Goal: Information Seeking & Learning: Learn about a topic

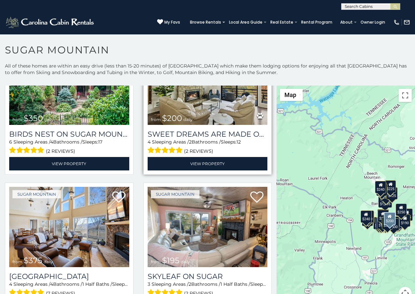
scroll to position [205, 0]
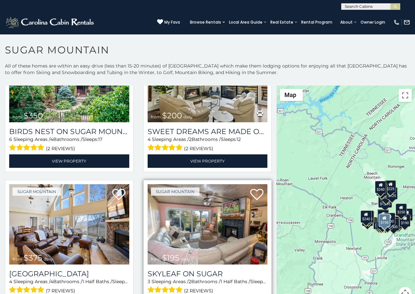
click at [148, 285] on span at bounding box center [165, 290] width 35 height 10
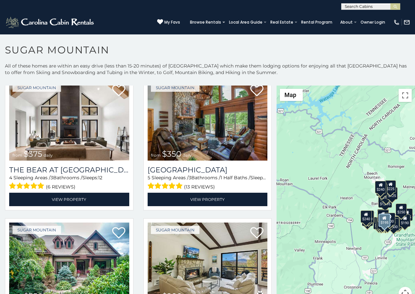
scroll to position [0, 0]
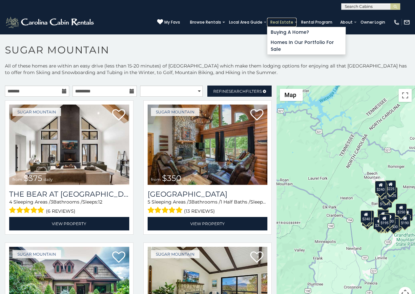
click at [287, 19] on link "Real Estate" at bounding box center [282, 22] width 30 height 9
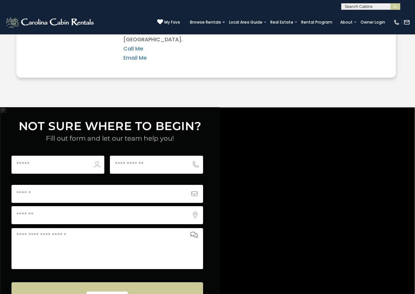
scroll to position [2500, 0]
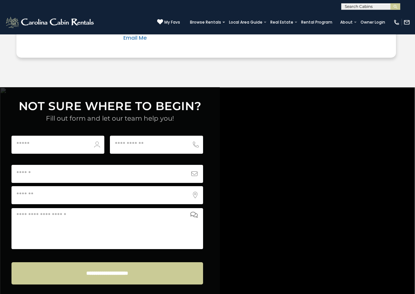
click at [199, 208] on textarea "Comments or Questions" at bounding box center [107, 228] width 192 height 41
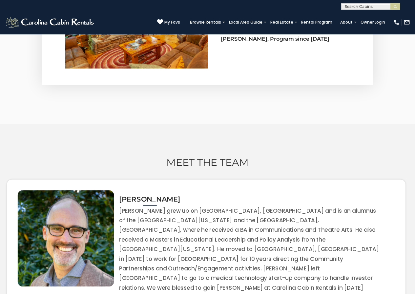
scroll to position [2203, 0]
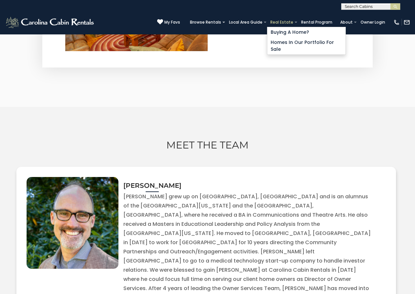
type textarea "**********"
click at [290, 19] on link "Real Estate" at bounding box center [282, 22] width 30 height 9
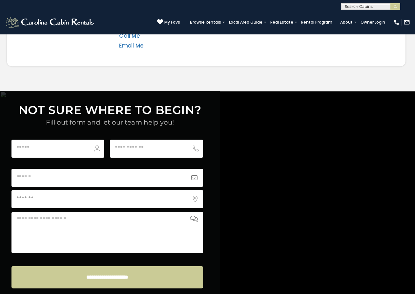
scroll to position [2500, 0]
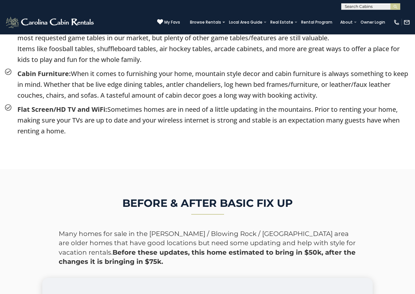
scroll to position [1464, 0]
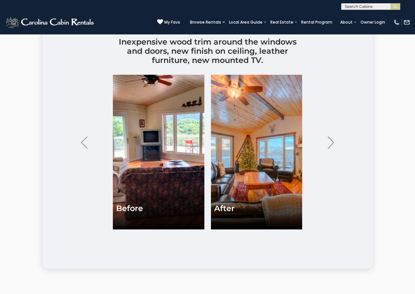
click at [30, 58] on div "BEFORE & AFTER BASIC FIX UP Many homes for sale in the Boone / Blowing Rock / B…" at bounding box center [207, 110] width 415 height 396
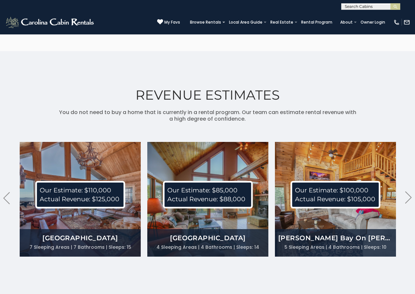
scroll to position [1910, 0]
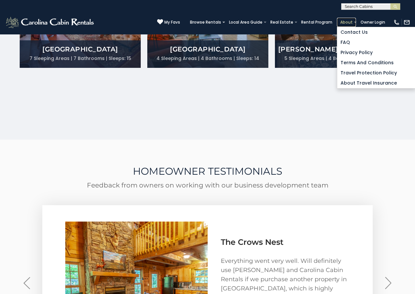
click at [355, 19] on link "About" at bounding box center [346, 22] width 19 height 9
